Goal: Transaction & Acquisition: Purchase product/service

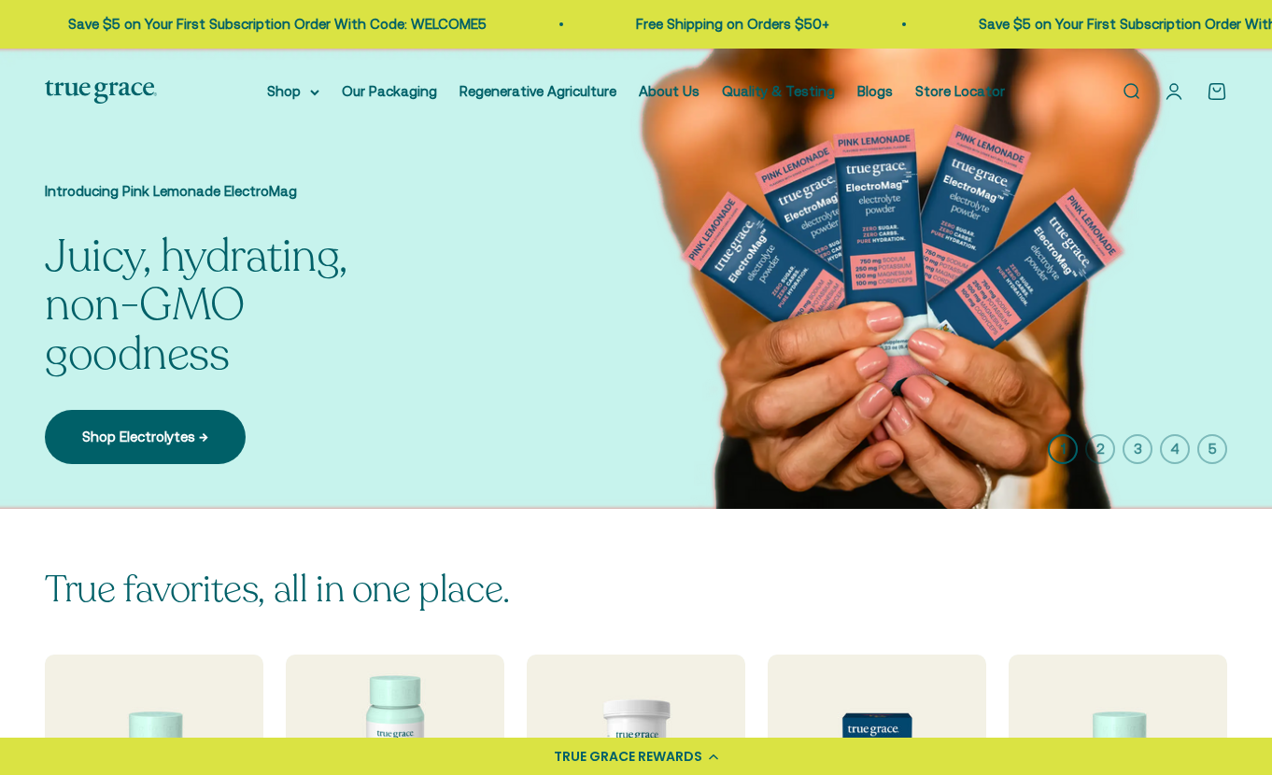
click at [1173, 98] on link "Open account page" at bounding box center [1174, 91] width 21 height 21
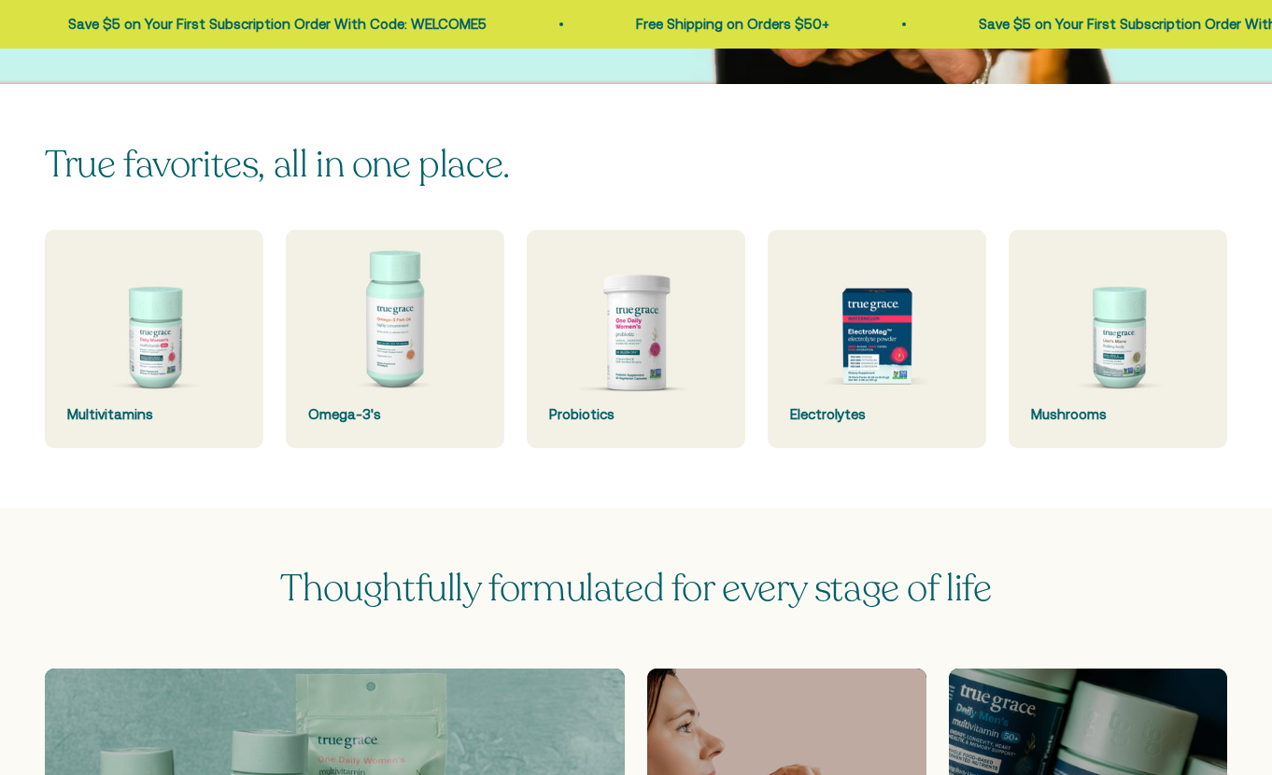
scroll to position [441, 0]
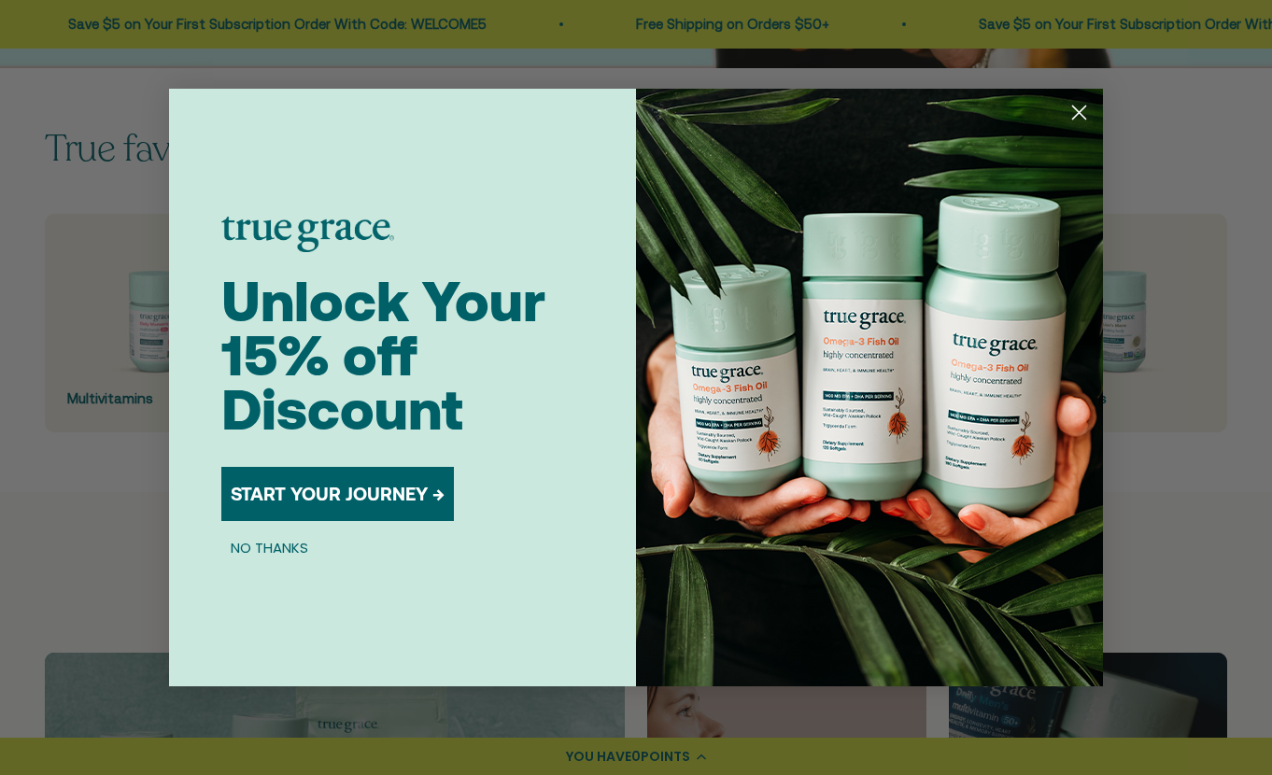
click at [1083, 114] on circle "Close dialog" at bounding box center [1079, 112] width 31 height 31
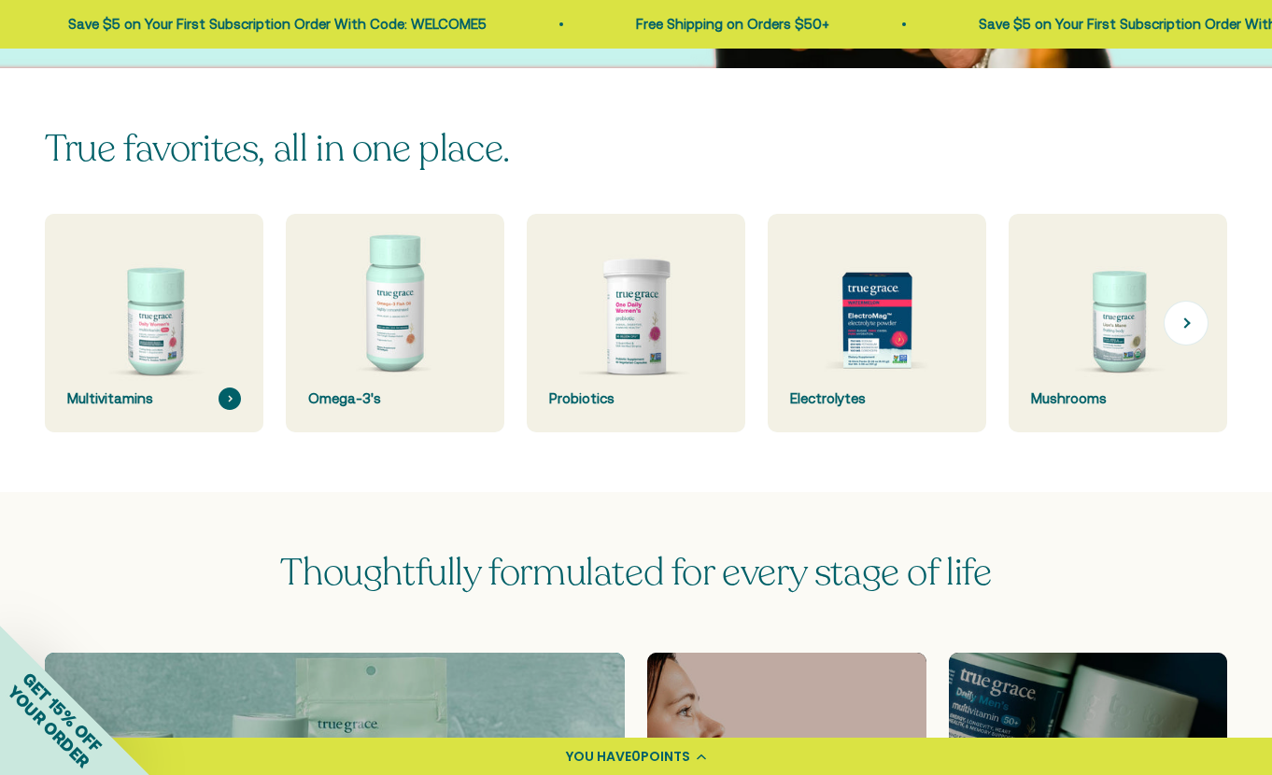
click at [157, 302] on img at bounding box center [154, 323] width 232 height 232
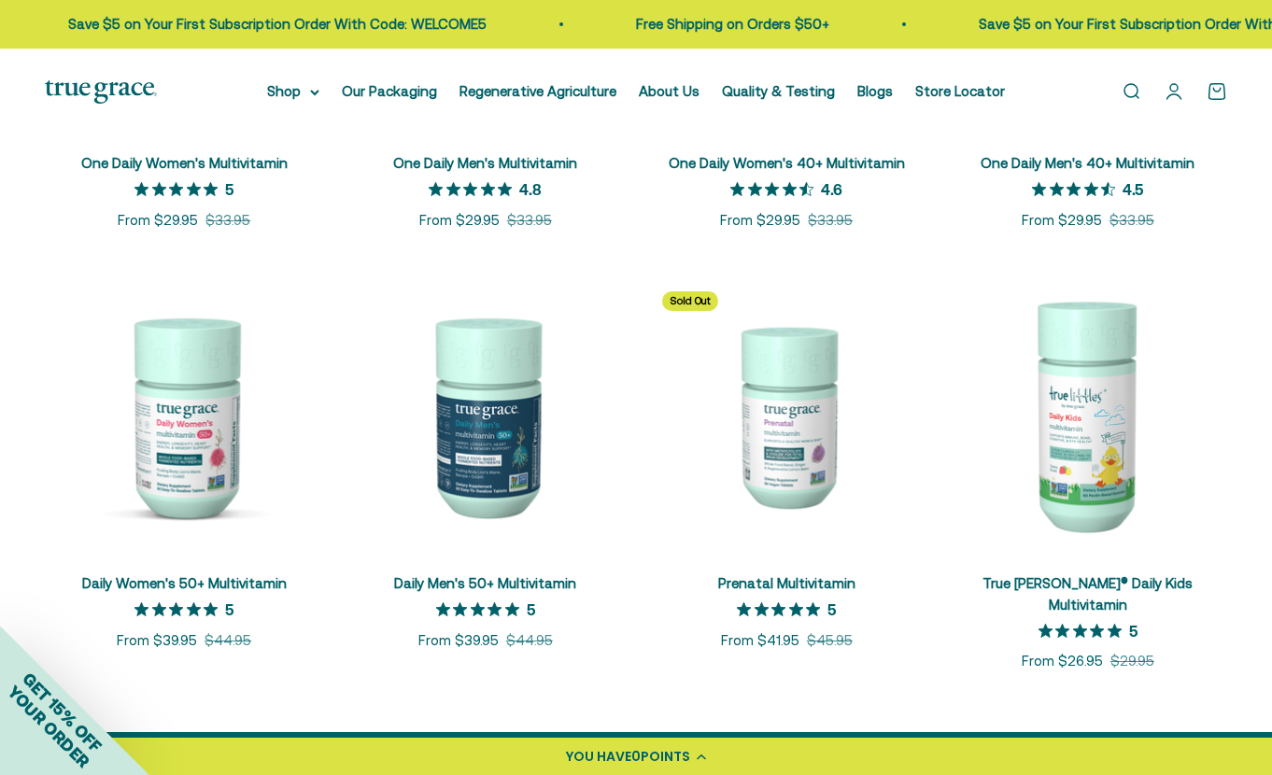
scroll to position [603, 0]
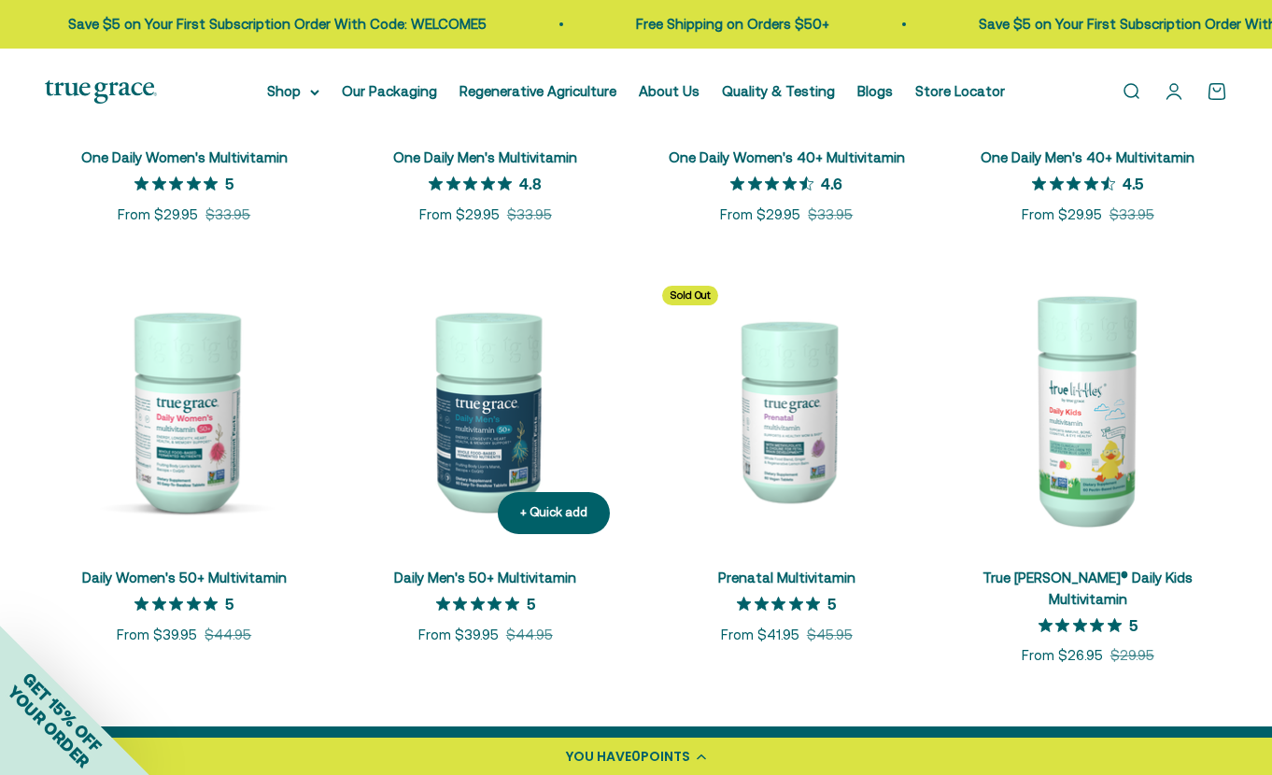
click at [514, 405] on img at bounding box center [486, 410] width 279 height 279
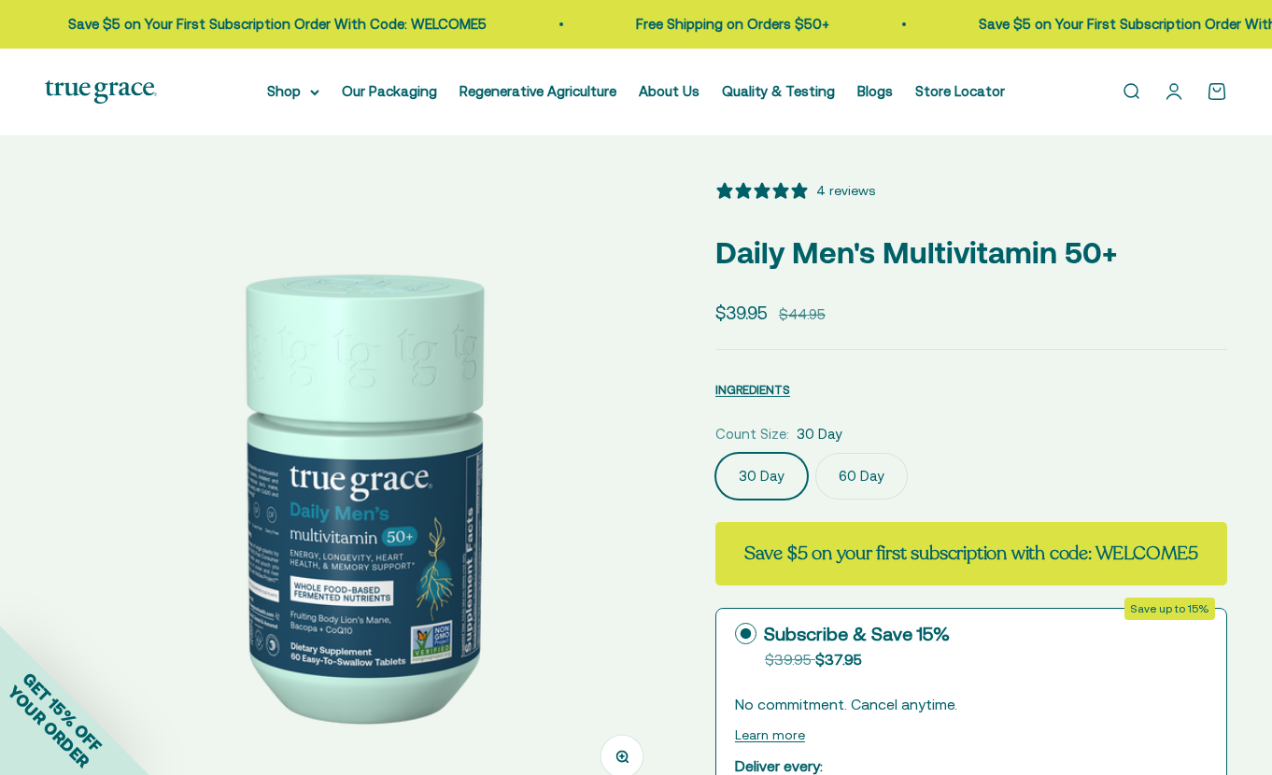
select select "3"
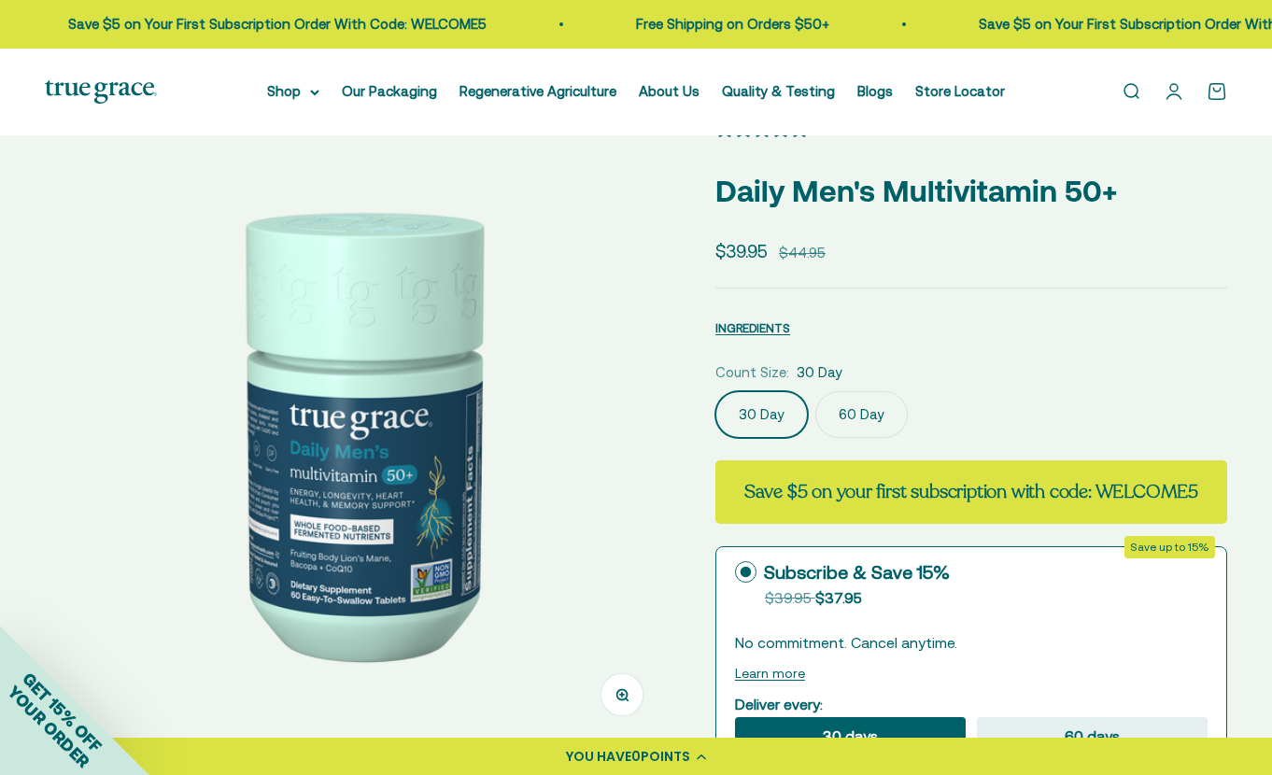
scroll to position [64, 0]
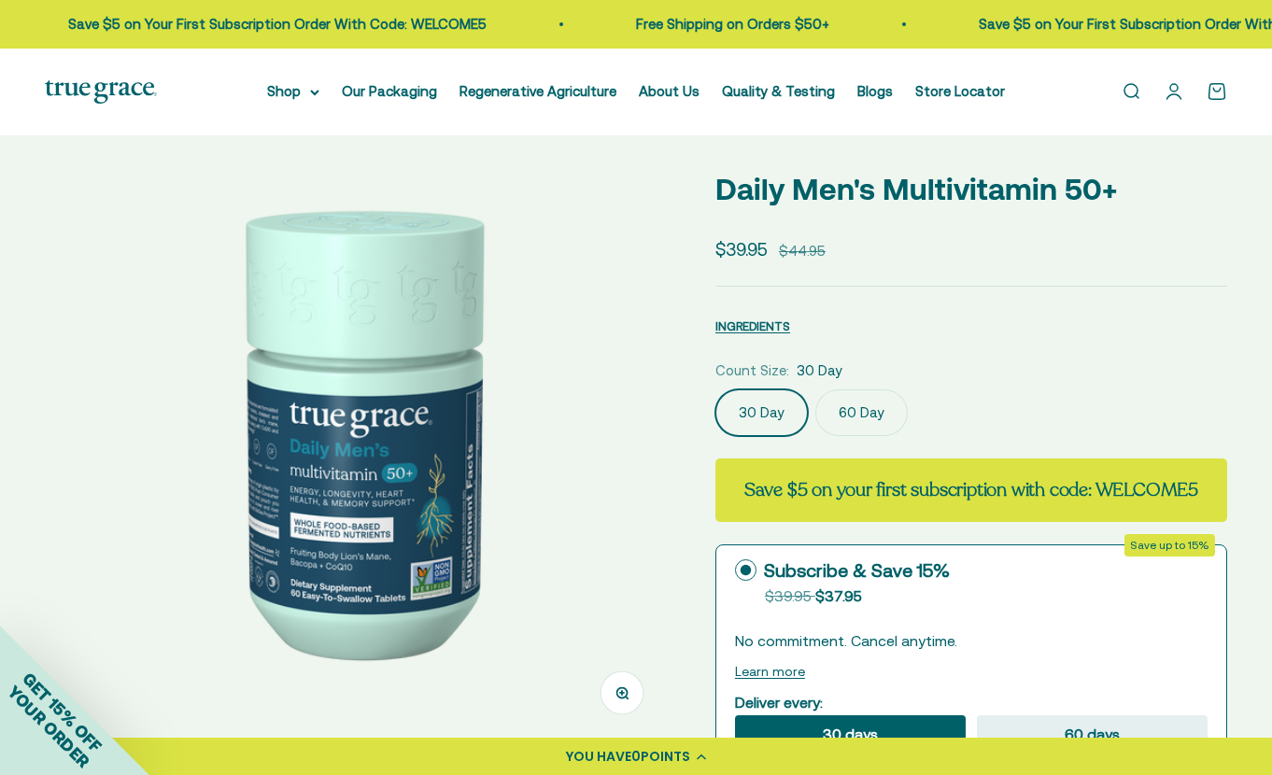
click at [845, 414] on label "60 Day" at bounding box center [862, 413] width 92 height 47
click at [716, 390] on input "60 Day" at bounding box center [715, 389] width 1 height 1
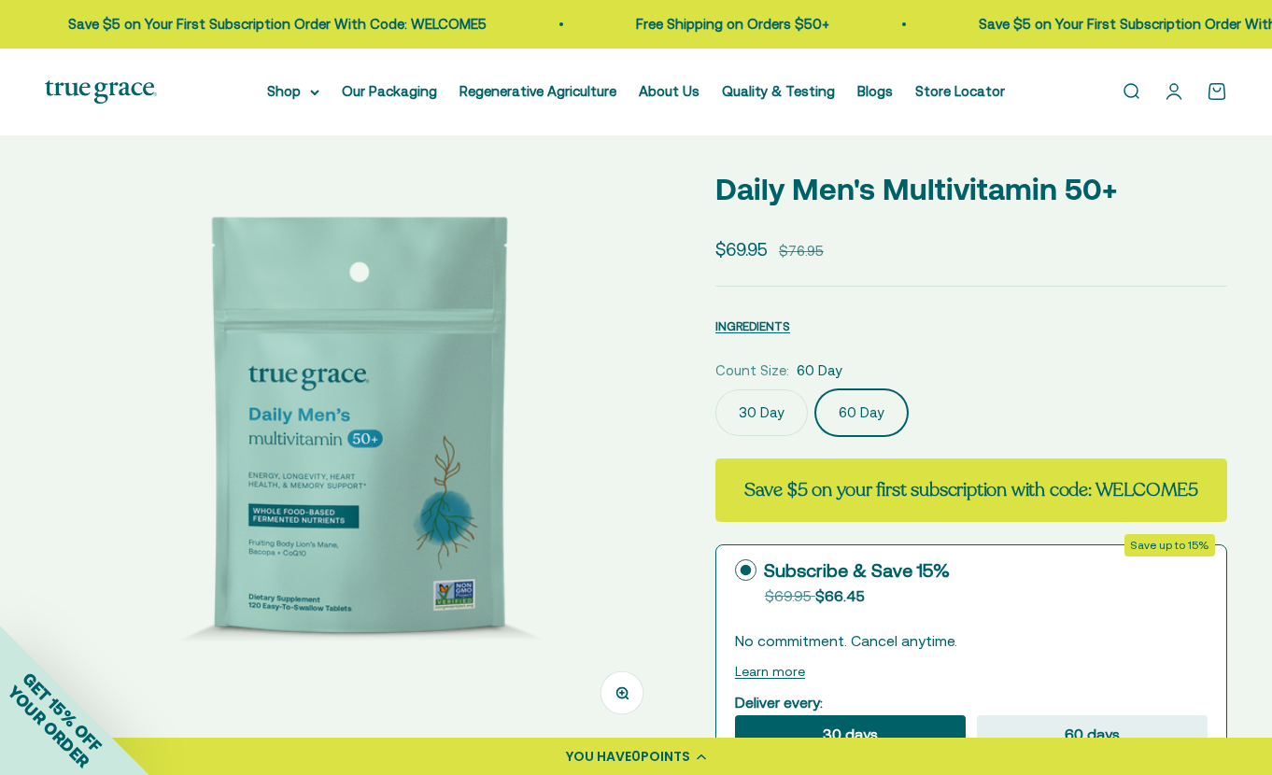
click at [755, 409] on label "30 Day" at bounding box center [762, 413] width 92 height 47
click at [716, 390] on input "30 Day" at bounding box center [715, 389] width 1 height 1
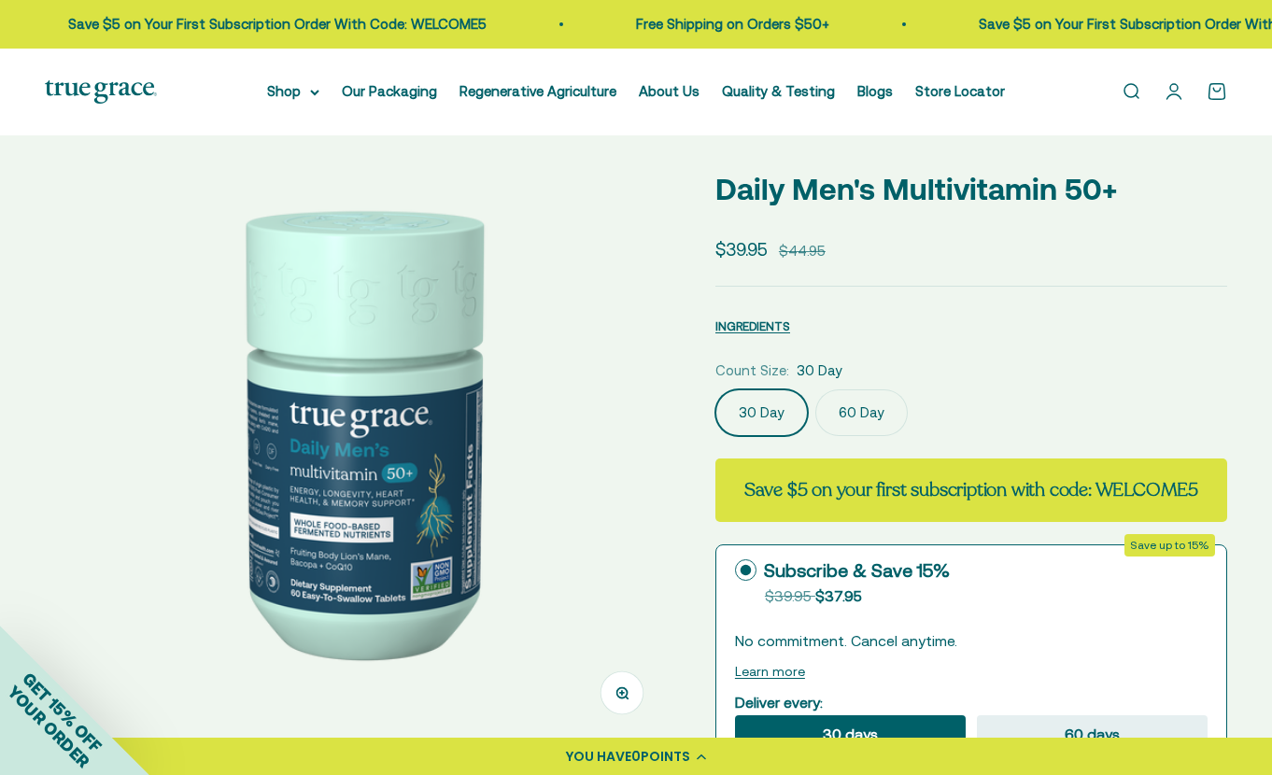
click at [874, 418] on label "60 Day" at bounding box center [862, 413] width 92 height 47
click at [716, 390] on input "60 Day" at bounding box center [715, 389] width 1 height 1
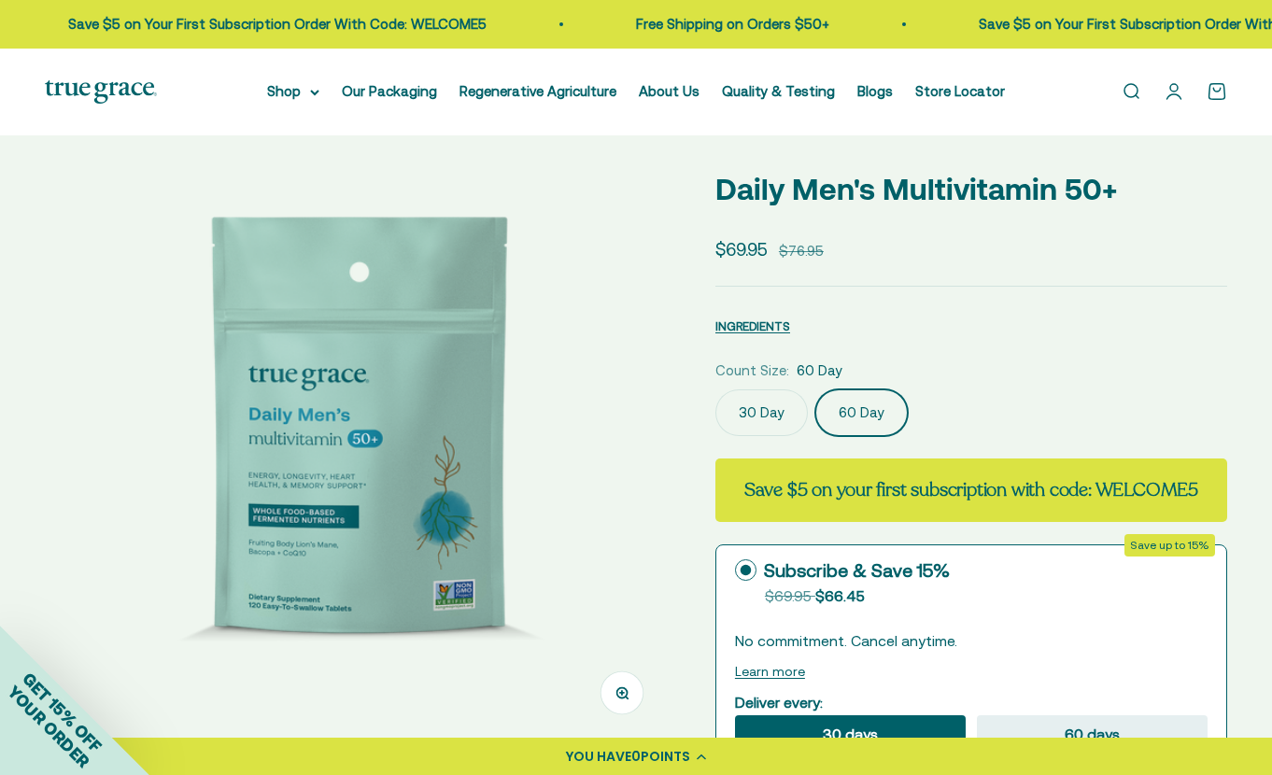
click at [759, 414] on label "30 Day" at bounding box center [762, 413] width 92 height 47
click at [716, 390] on input "30 Day" at bounding box center [715, 389] width 1 height 1
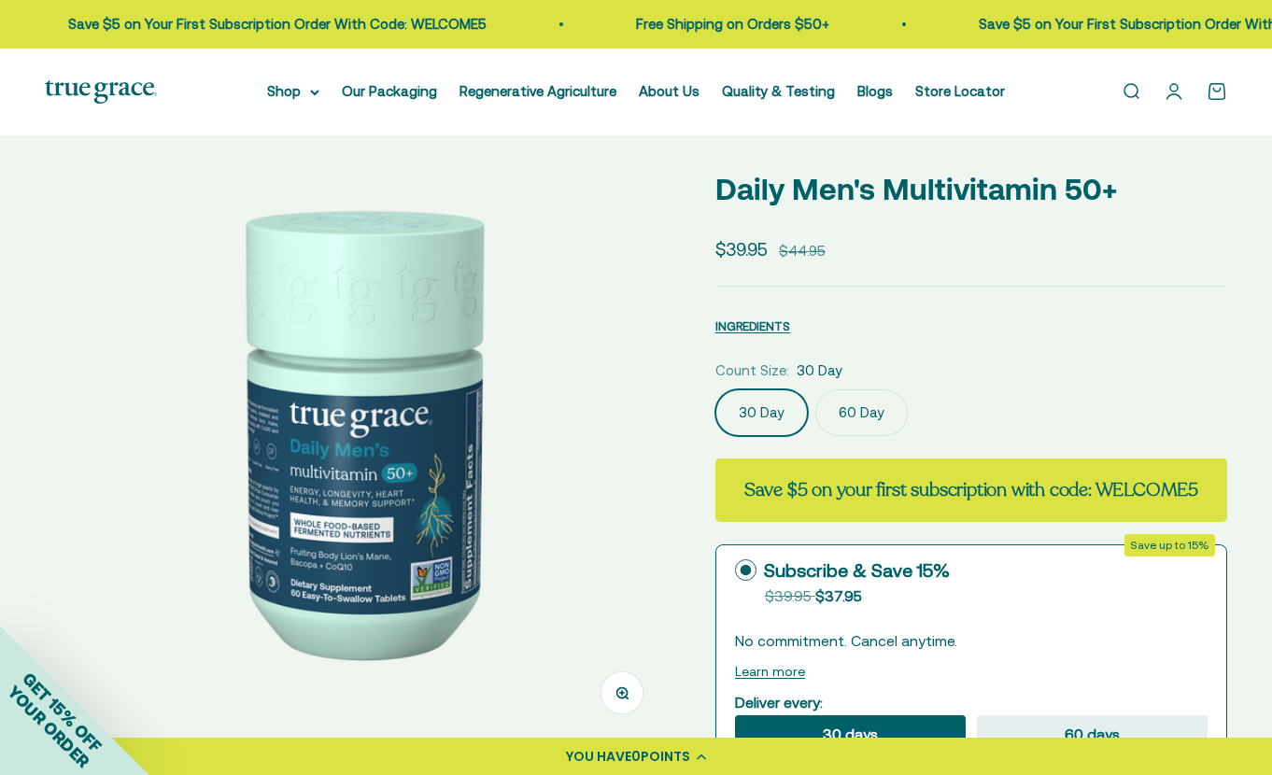
click at [859, 410] on label "60 Day" at bounding box center [862, 413] width 92 height 47
click at [716, 390] on input "60 Day" at bounding box center [715, 389] width 1 height 1
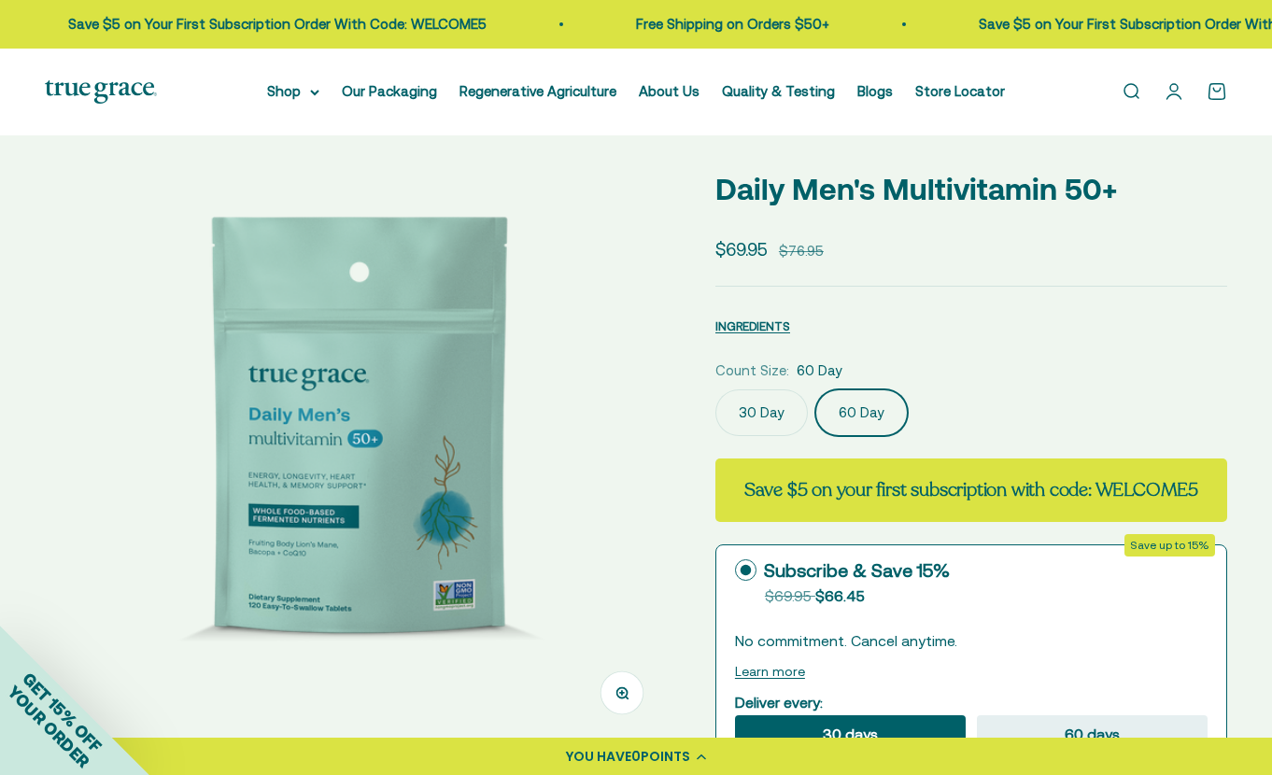
click at [762, 411] on label "30 Day" at bounding box center [762, 413] width 92 height 47
click at [716, 390] on input "30 Day" at bounding box center [715, 389] width 1 height 1
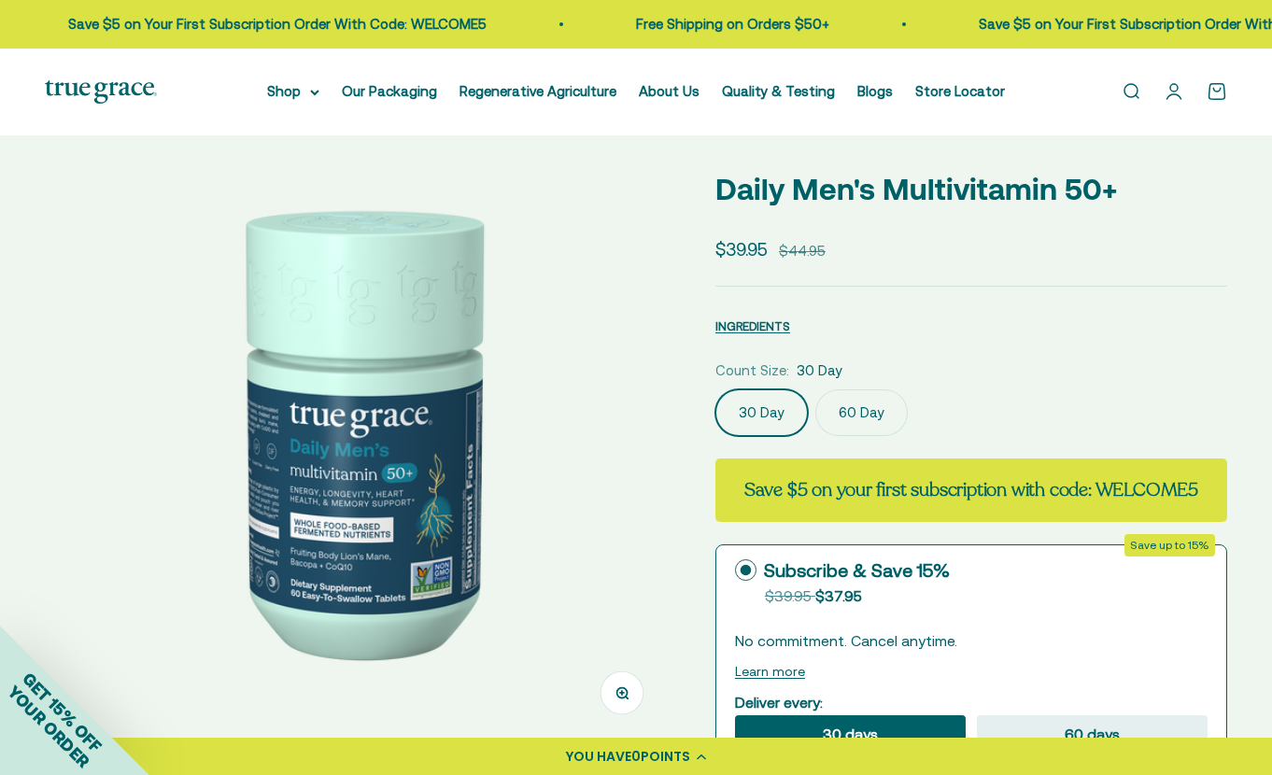
click at [860, 412] on label "60 Day" at bounding box center [862, 413] width 92 height 47
click at [716, 390] on input "60 Day" at bounding box center [715, 389] width 1 height 1
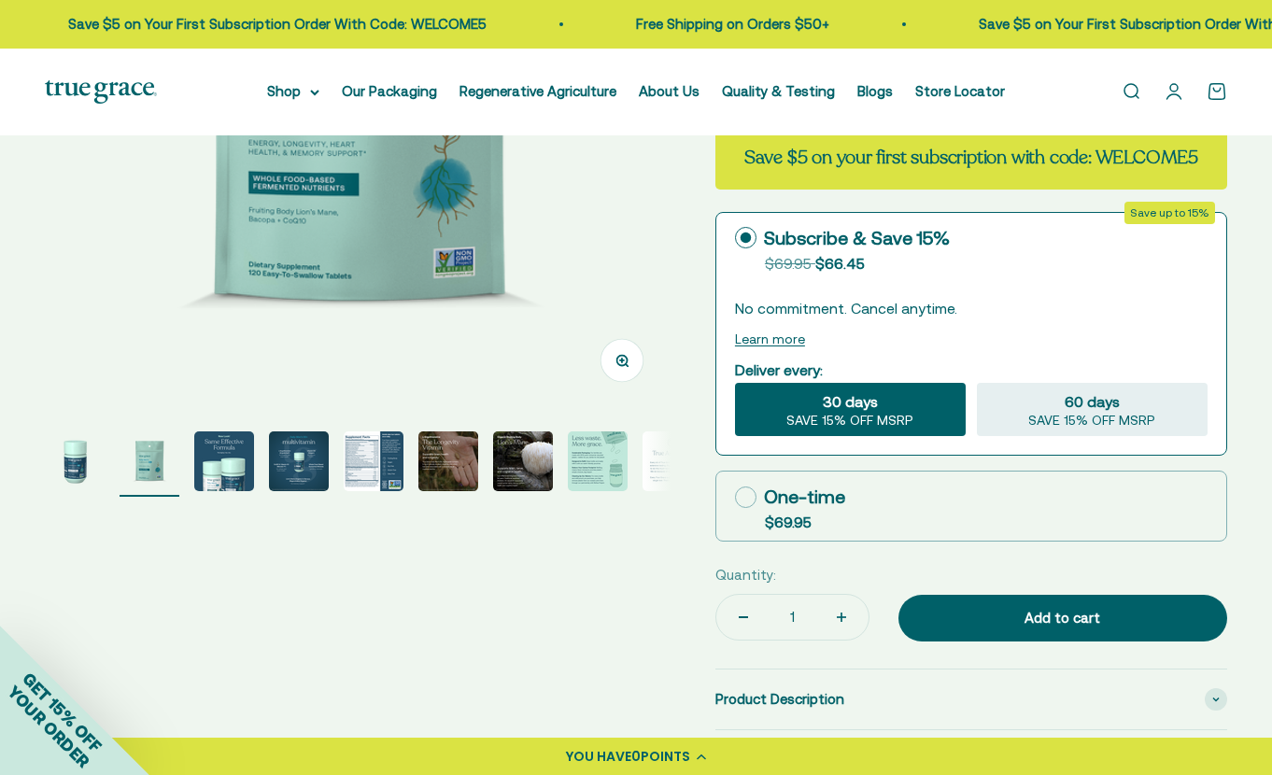
scroll to position [410, 0]
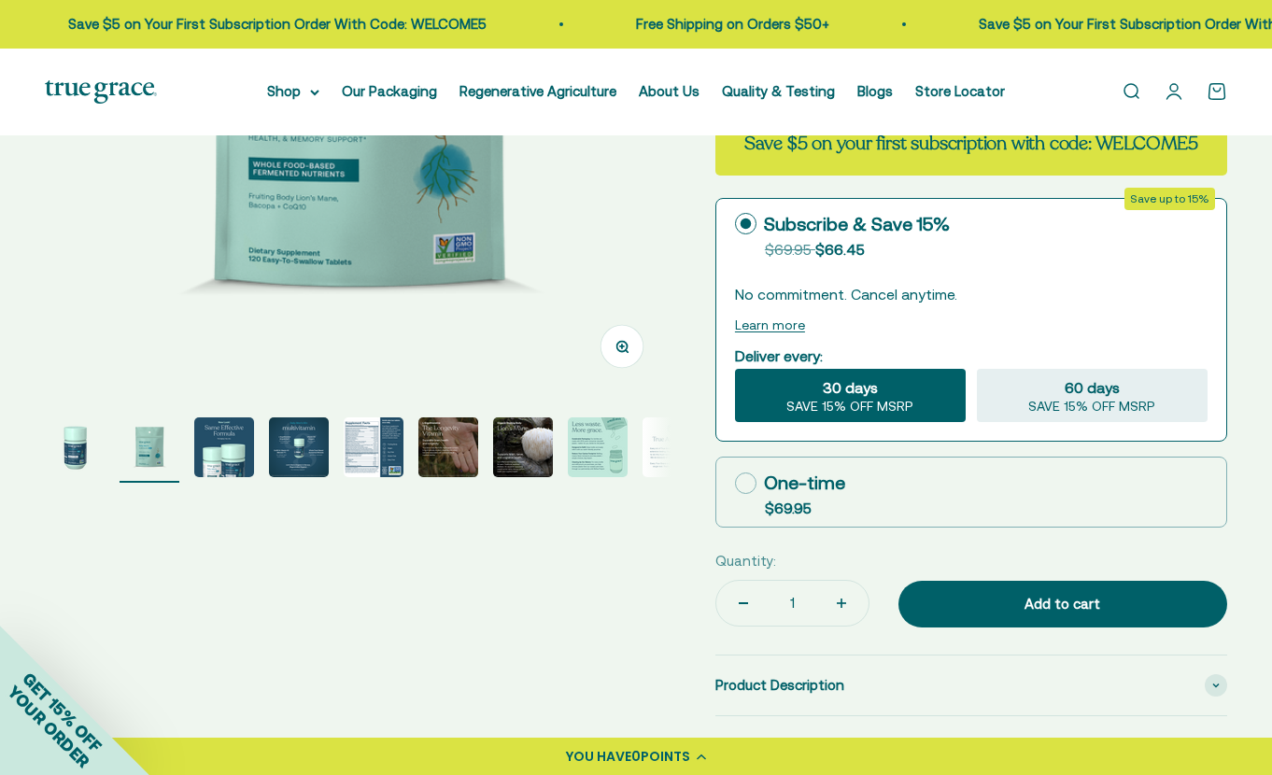
click at [739, 475] on rect at bounding box center [745, 483] width 21 height 21
click at [735, 483] on input "One-time $69.95" at bounding box center [734, 483] width 1 height 1
radio input "true"
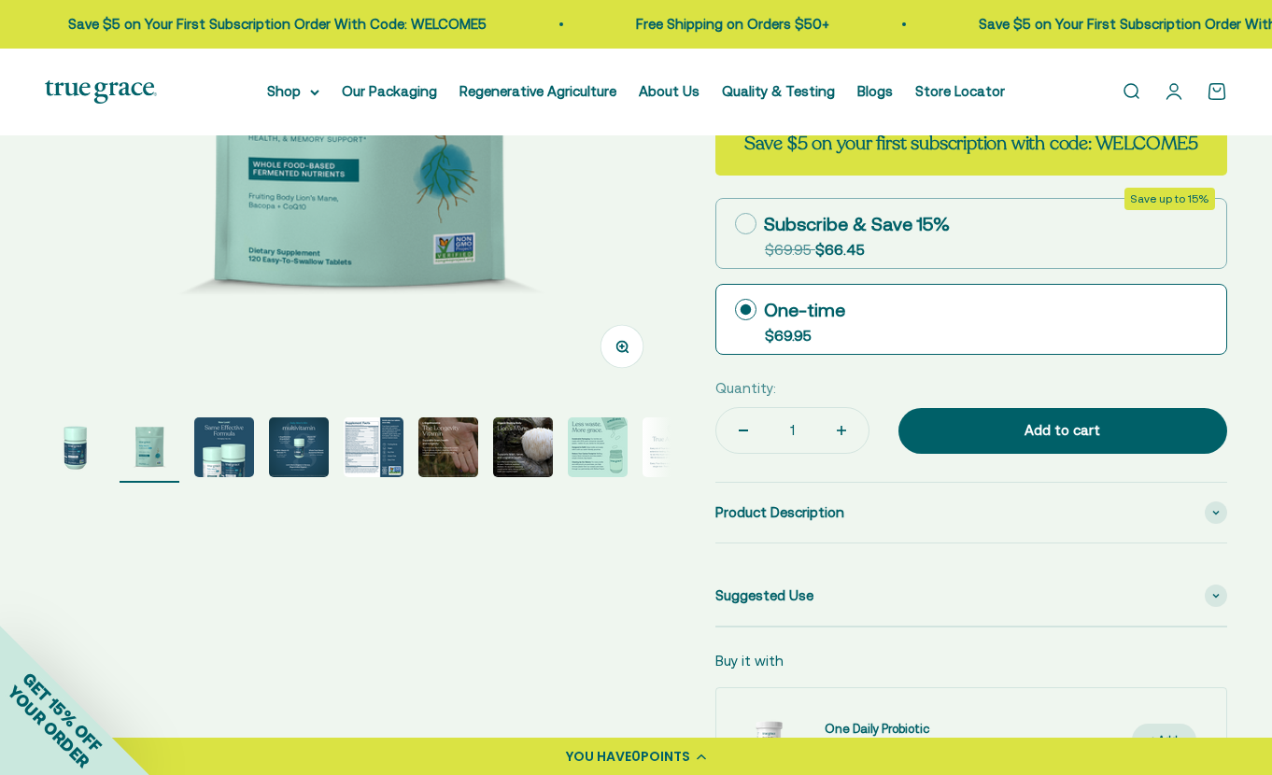
scroll to position [447, 0]
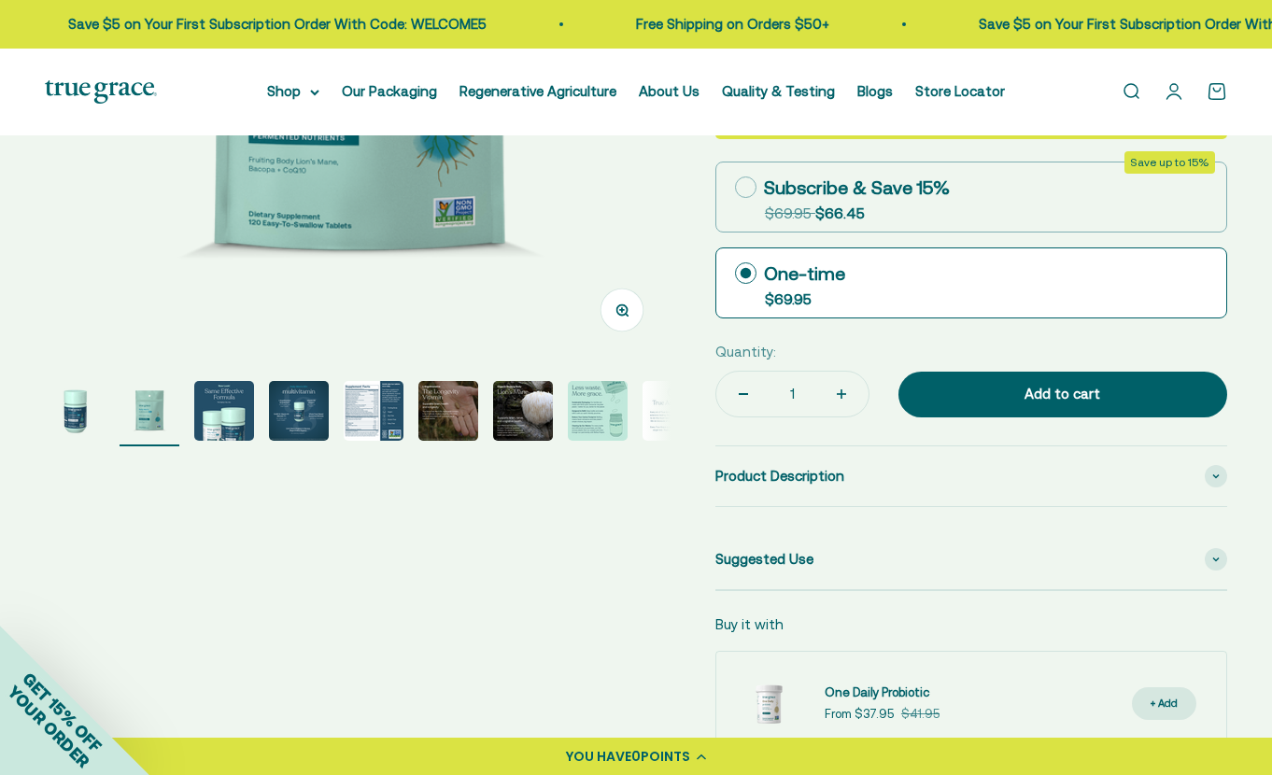
click at [230, 408] on img "Go to item 3" at bounding box center [224, 411] width 60 height 60
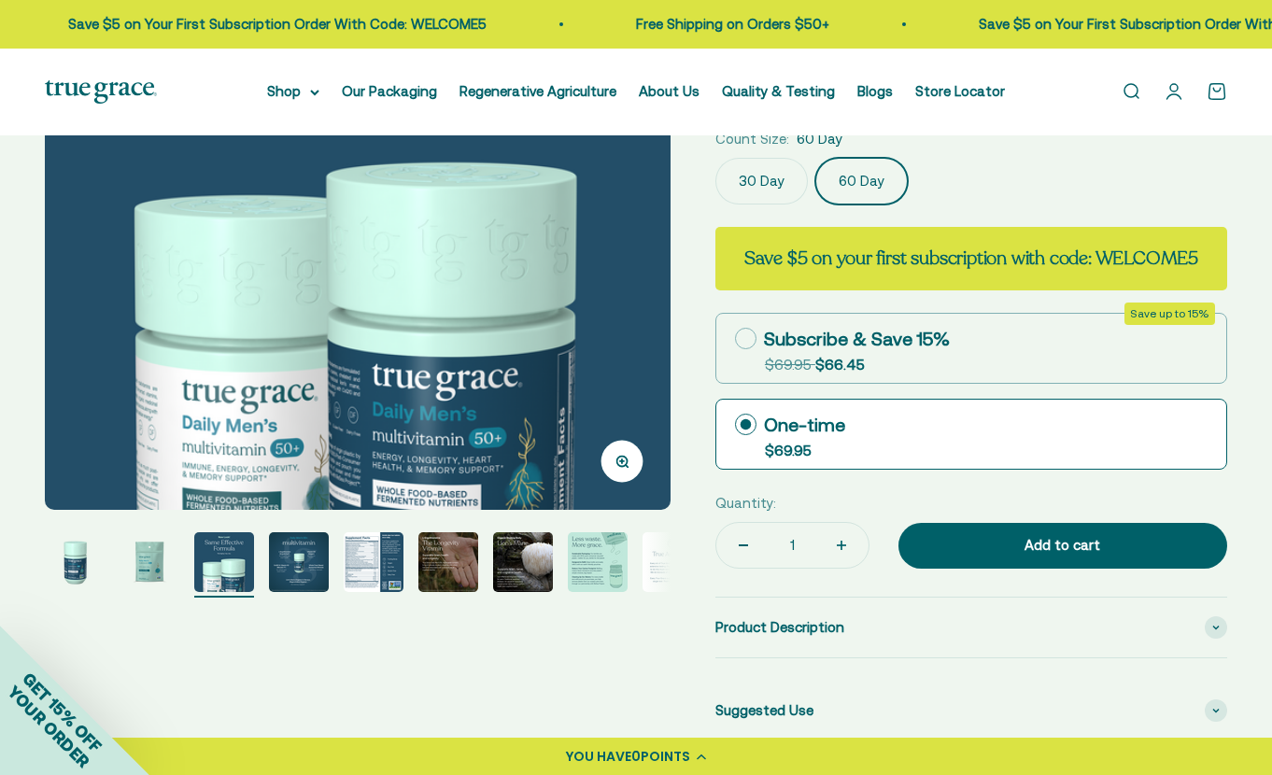
scroll to position [299, 0]
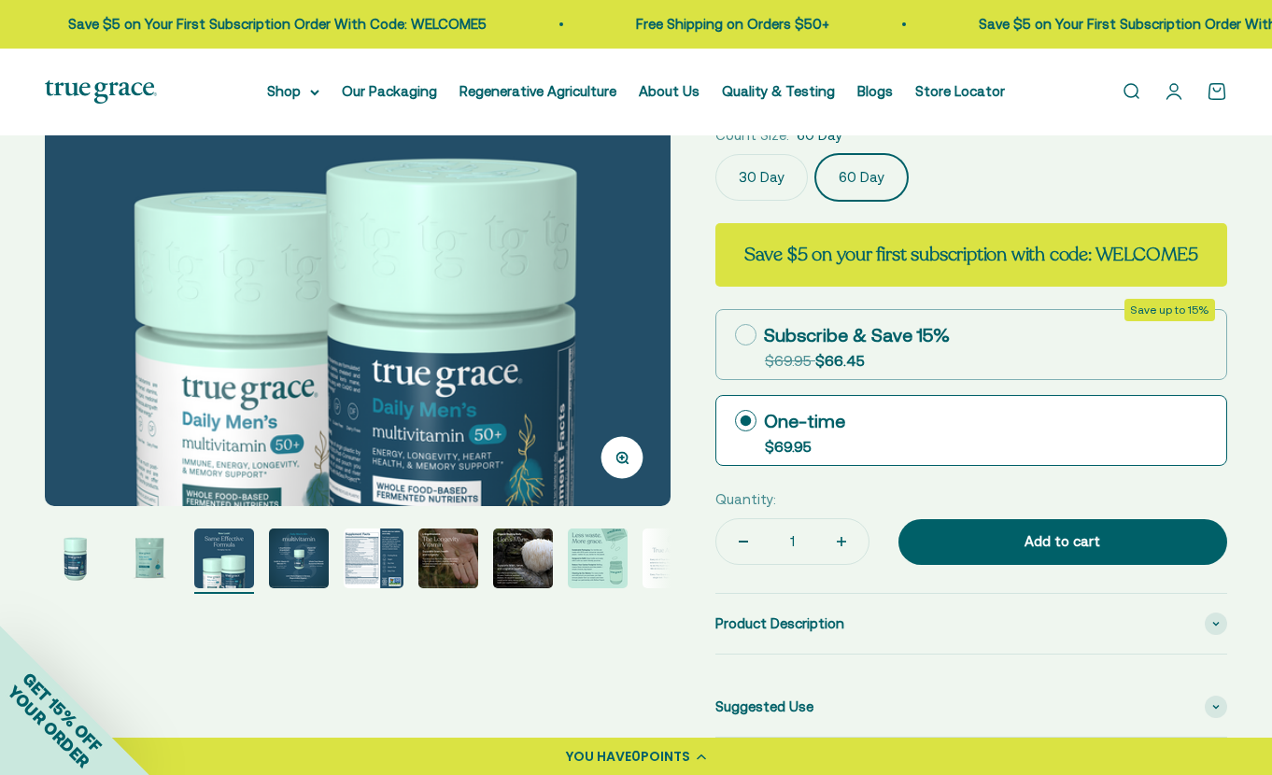
click at [305, 561] on img "Go to item 4" at bounding box center [299, 559] width 60 height 60
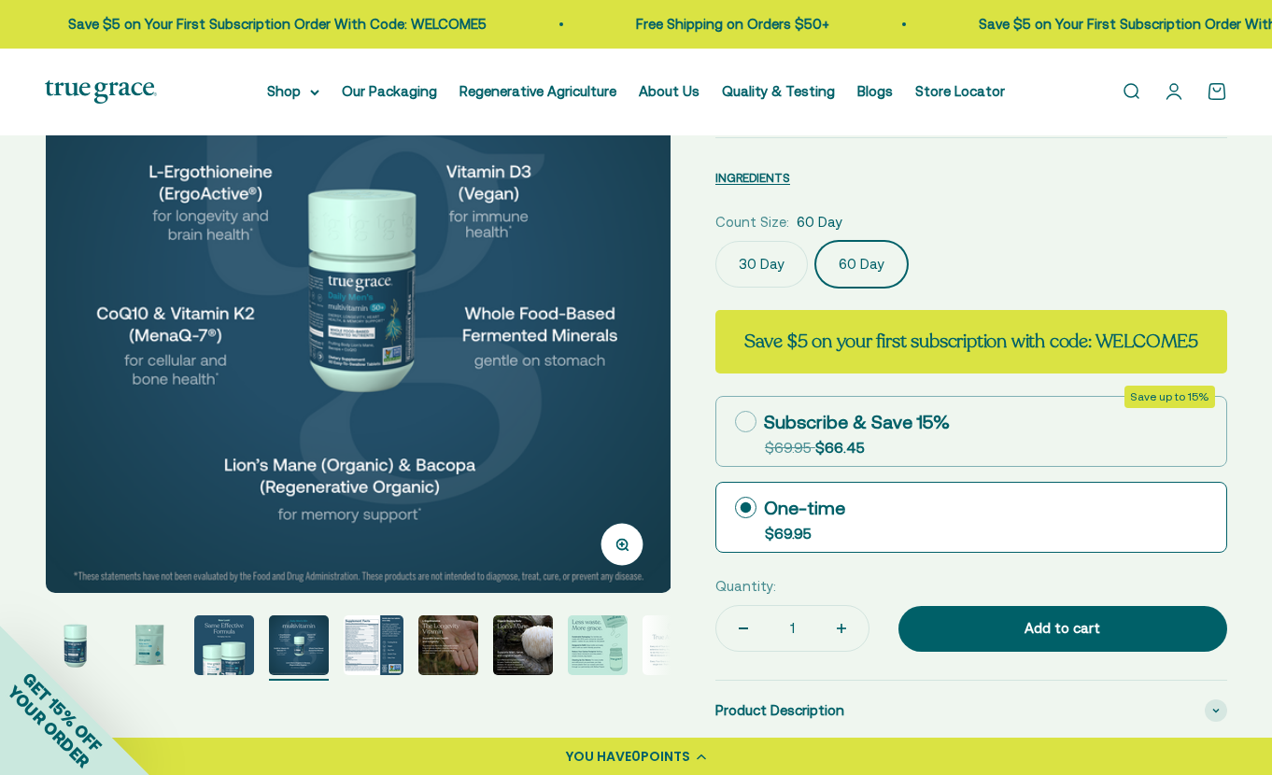
scroll to position [211, 0]
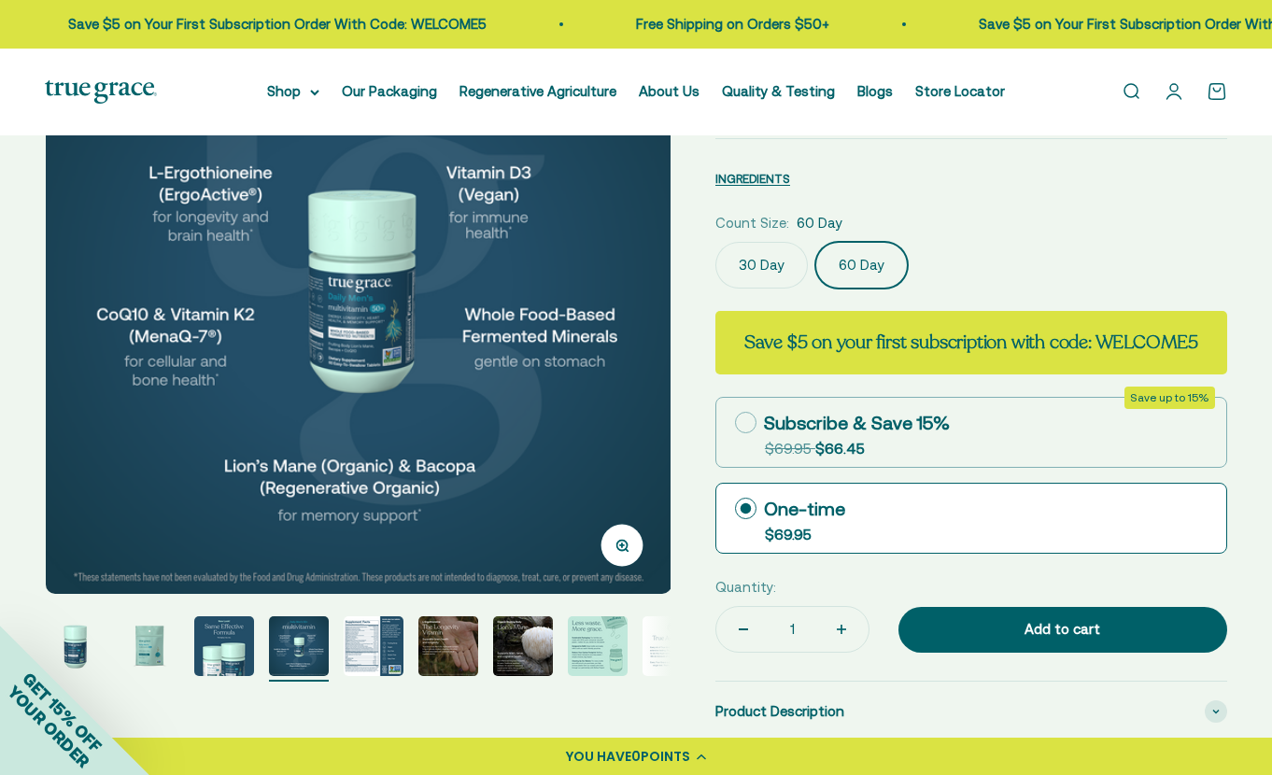
click at [370, 652] on img "Go to item 5" at bounding box center [374, 647] width 60 height 60
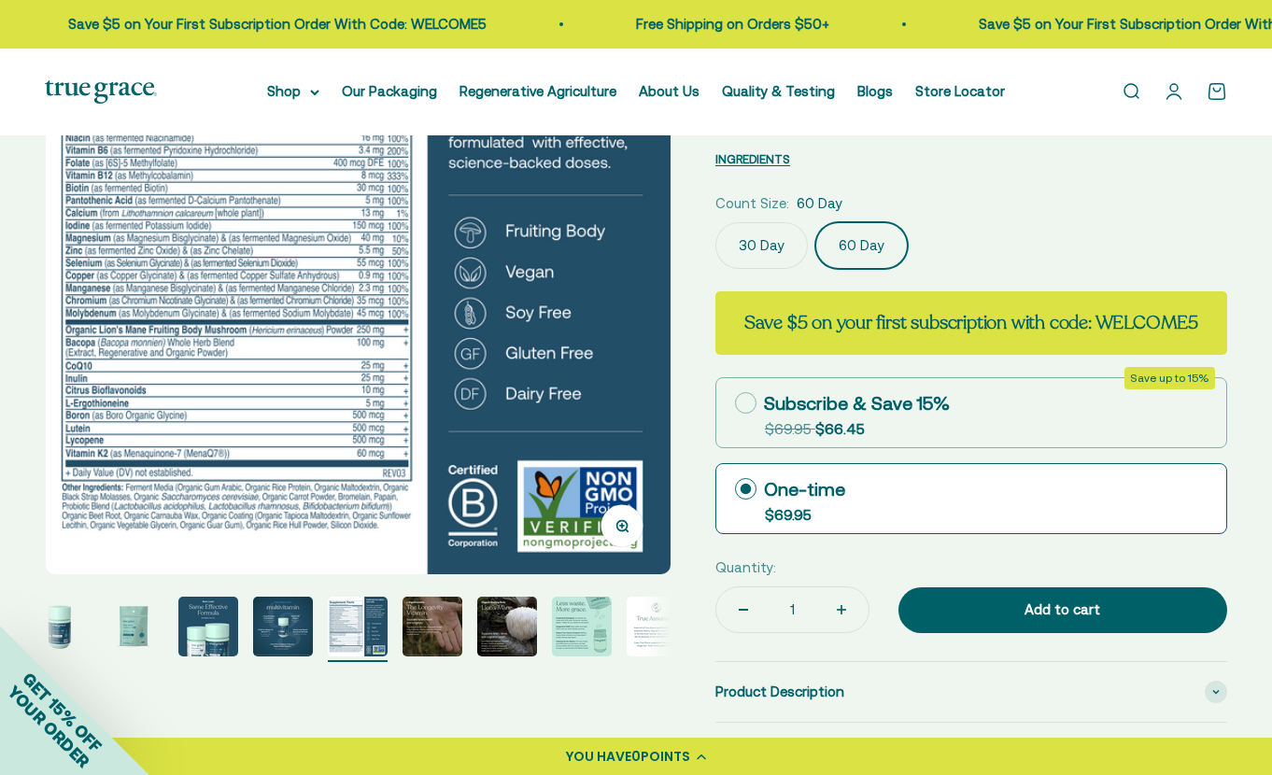
scroll to position [235, 0]
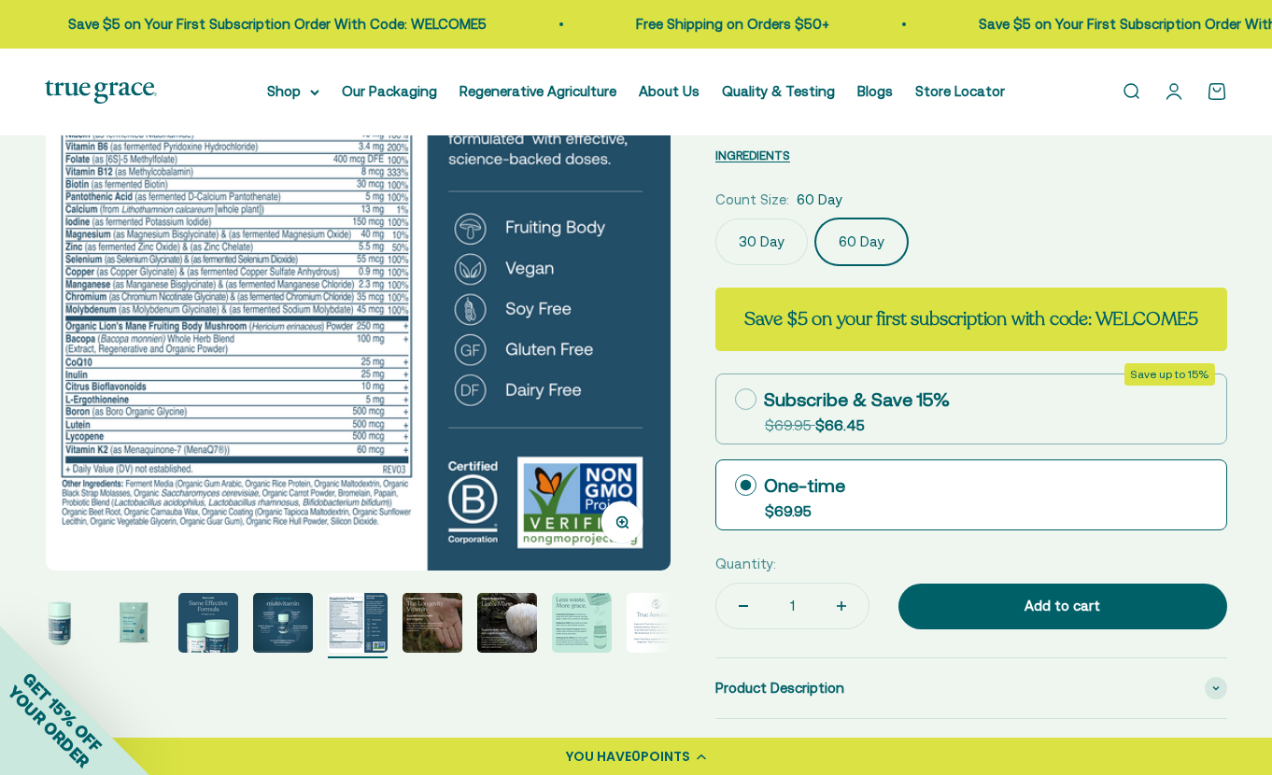
click at [421, 649] on img "Go to item 6" at bounding box center [433, 623] width 60 height 60
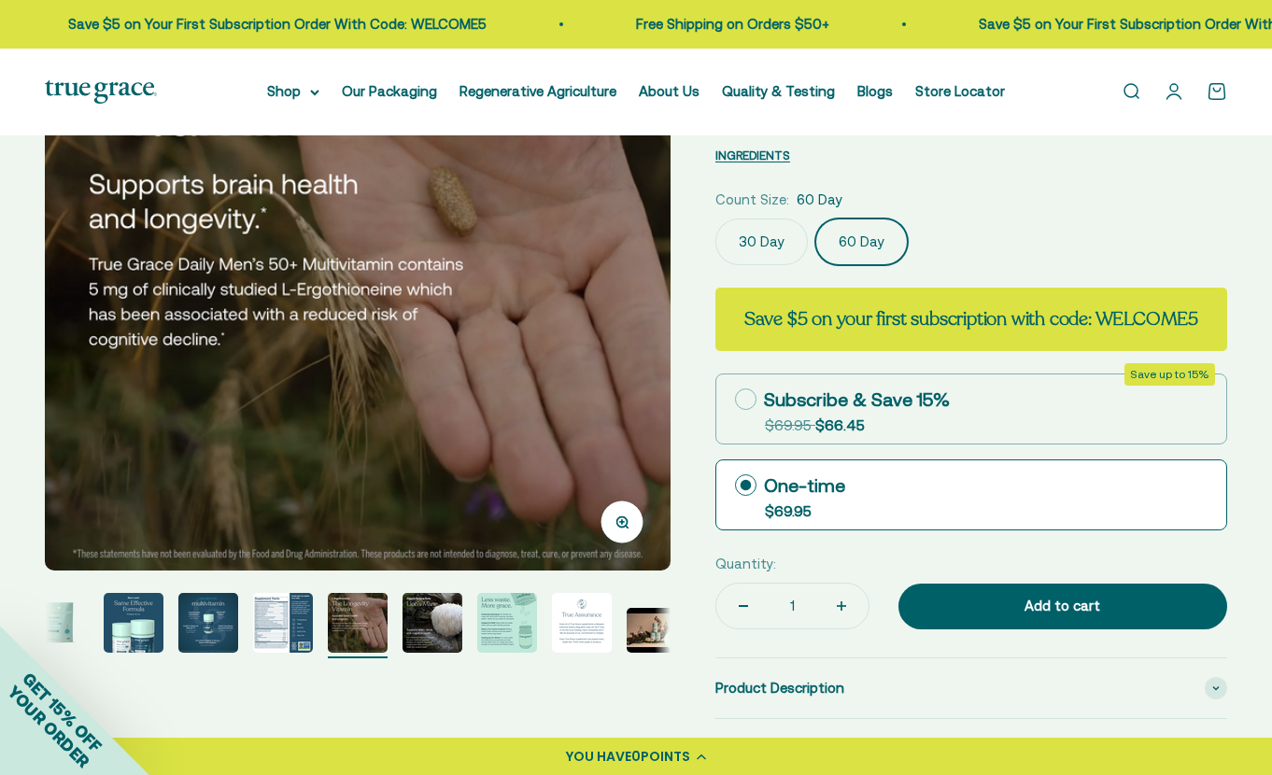
click at [446, 632] on img "Go to item 7" at bounding box center [433, 623] width 60 height 60
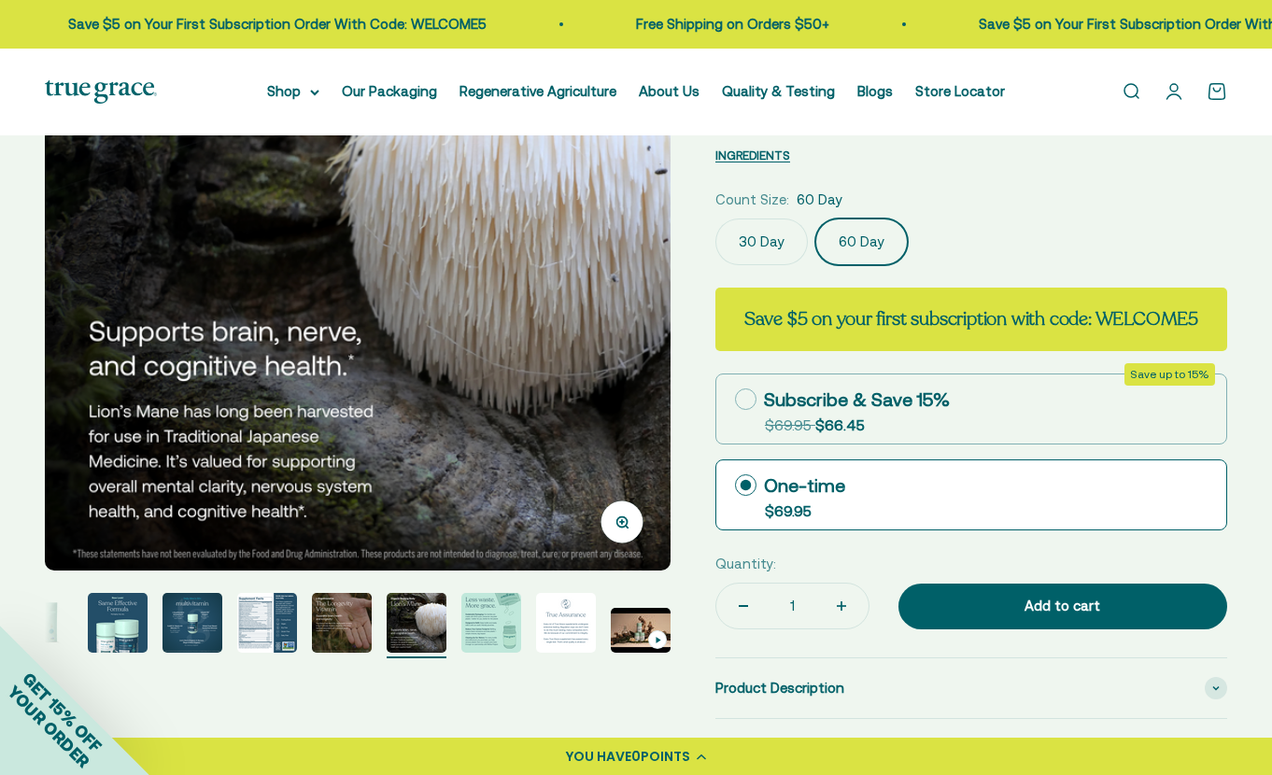
click at [495, 631] on img "Go to item 8" at bounding box center [492, 623] width 60 height 60
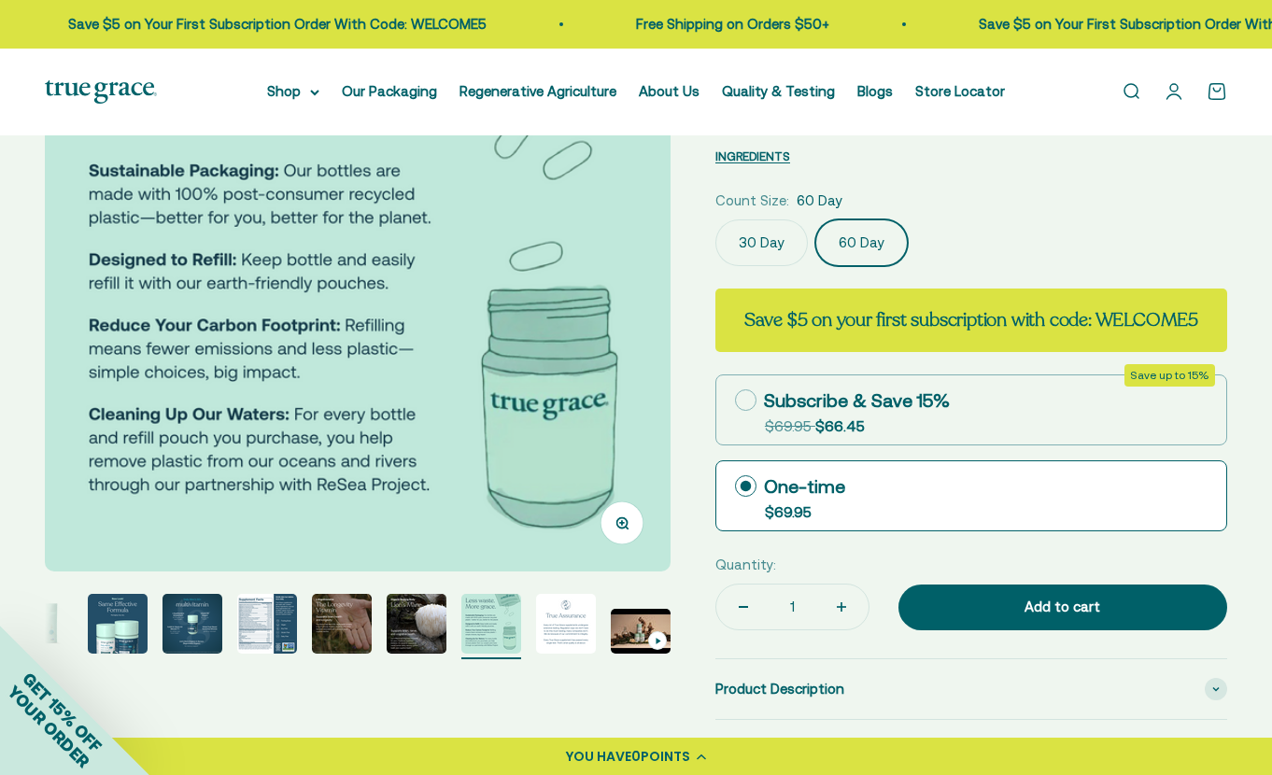
click at [548, 638] on img "Go to item 9" at bounding box center [566, 624] width 60 height 60
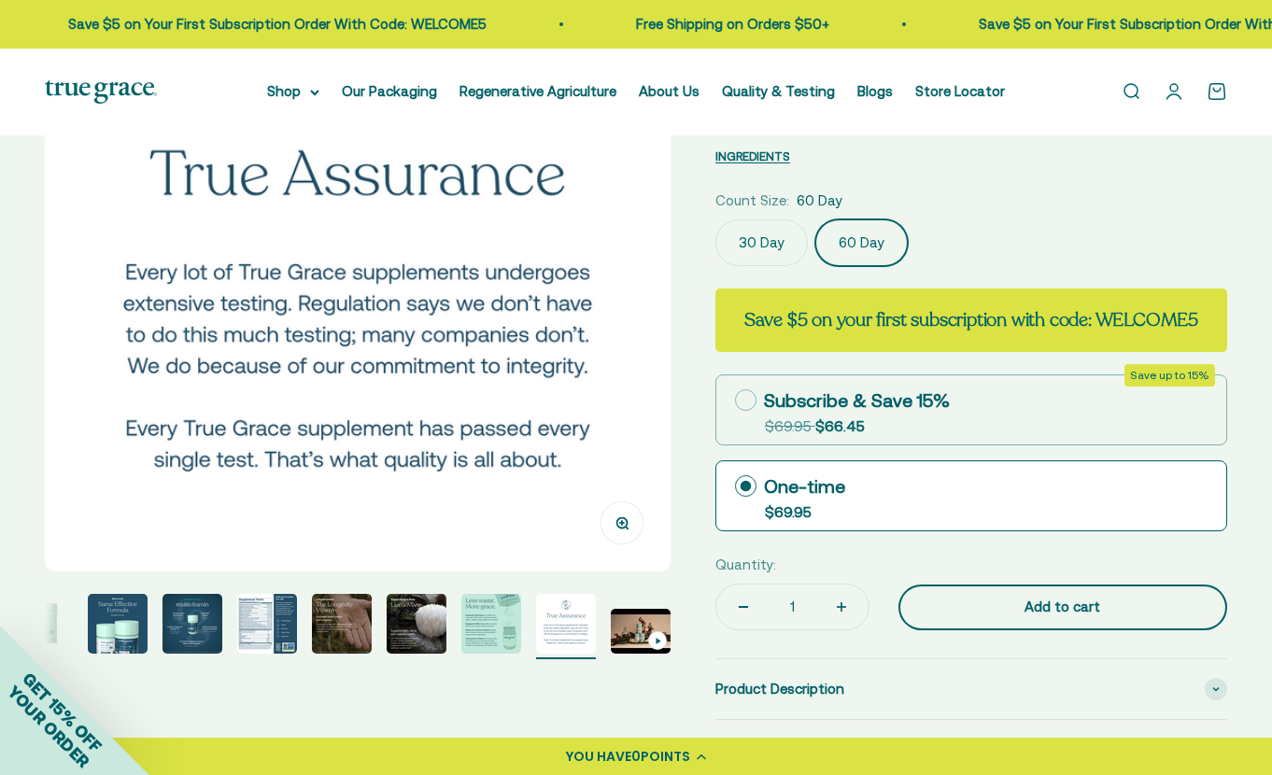
click at [1135, 622] on button "Add to cart" at bounding box center [1063, 608] width 329 height 47
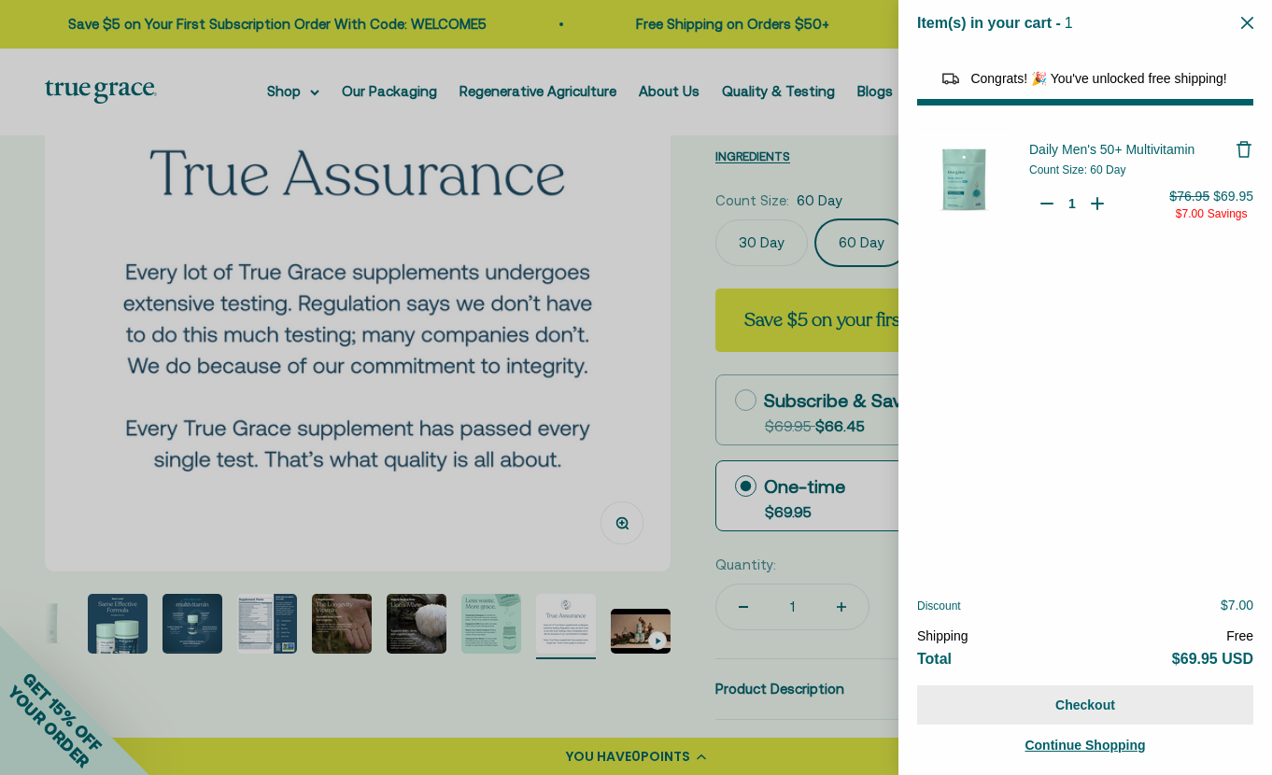
click at [1158, 712] on button "Checkout" at bounding box center [1085, 705] width 336 height 39
select select "44882806636758"
select select "42422654566614"
